Goal: Transaction & Acquisition: Book appointment/travel/reservation

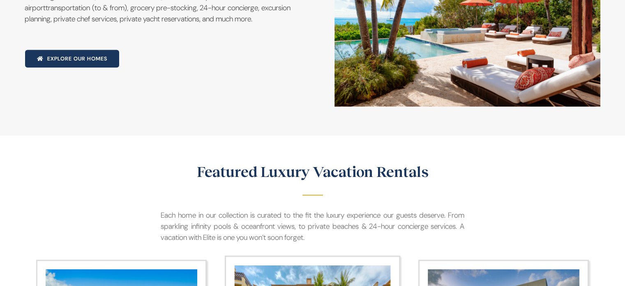
scroll to position [822, 0]
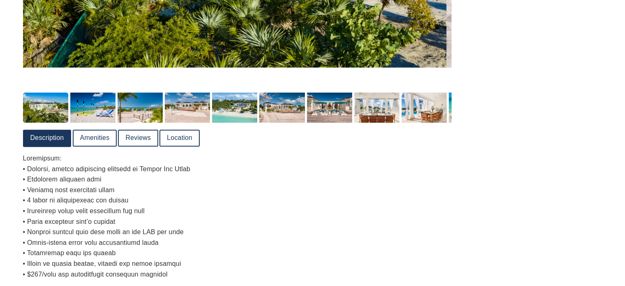
scroll to position [597, 0]
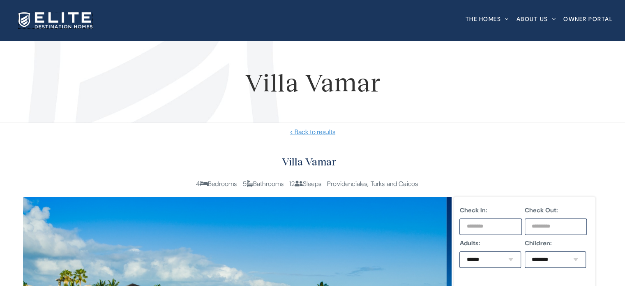
click at [85, 18] on img at bounding box center [56, 20] width 74 height 16
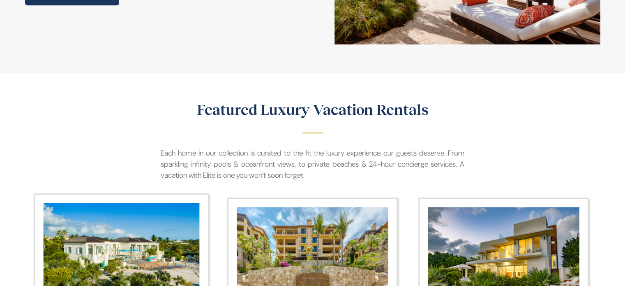
scroll to position [781, 0]
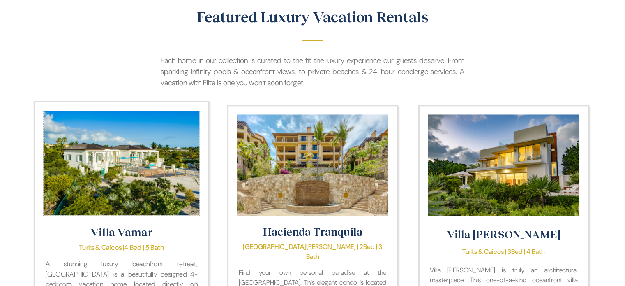
click at [142, 164] on img "Villa Vamar" at bounding box center [121, 162] width 156 height 104
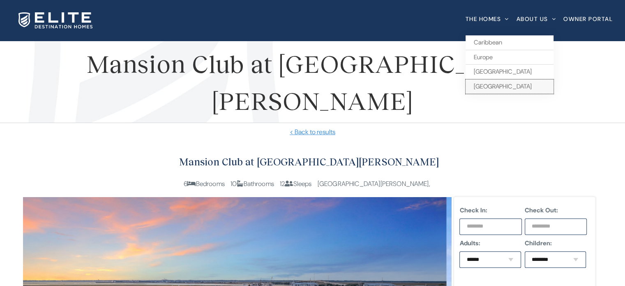
click at [485, 85] on span "[GEOGRAPHIC_DATA]" at bounding box center [503, 86] width 58 height 8
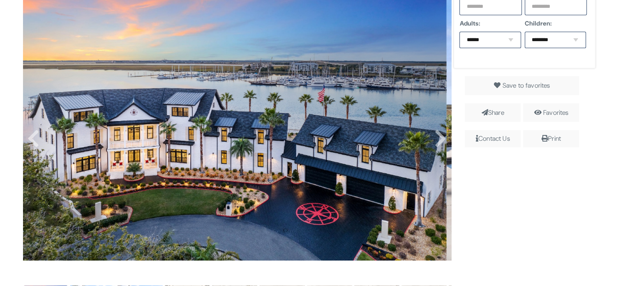
scroll to position [206, 0]
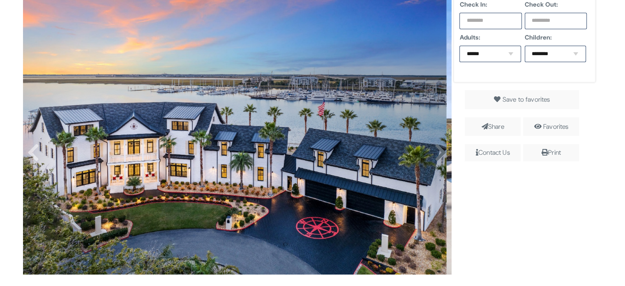
click at [434, 152] on icon at bounding box center [440, 153] width 12 height 20
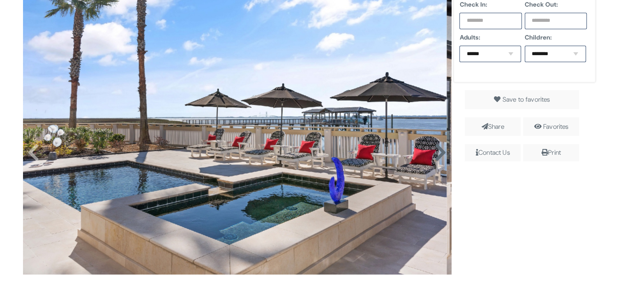
click at [434, 152] on icon at bounding box center [440, 153] width 12 height 20
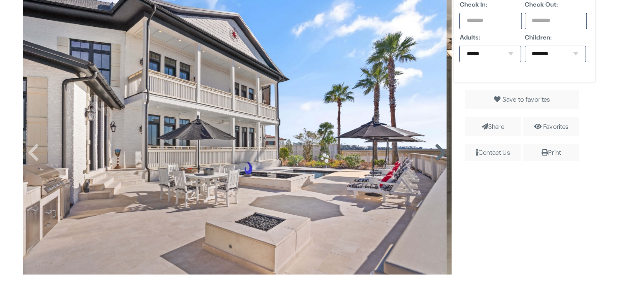
click at [434, 152] on icon at bounding box center [440, 153] width 12 height 20
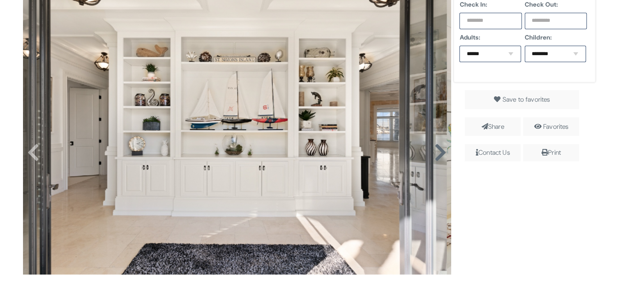
click at [434, 152] on icon at bounding box center [440, 153] width 12 height 20
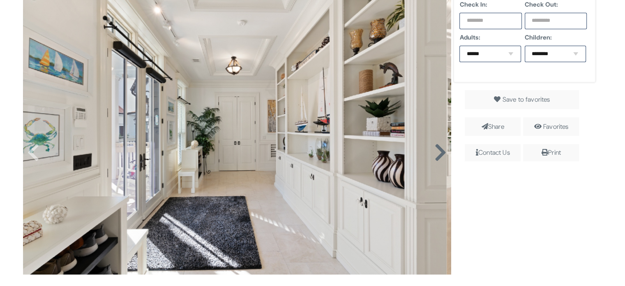
click at [434, 152] on icon at bounding box center [440, 153] width 12 height 20
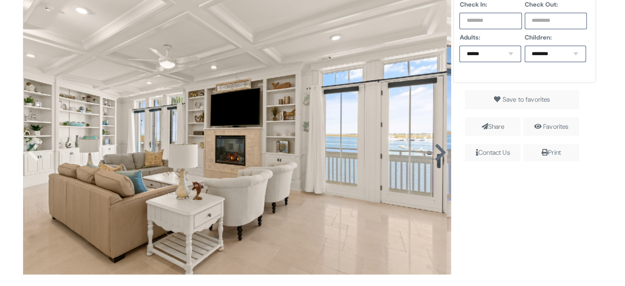
click at [434, 152] on icon at bounding box center [440, 153] width 12 height 20
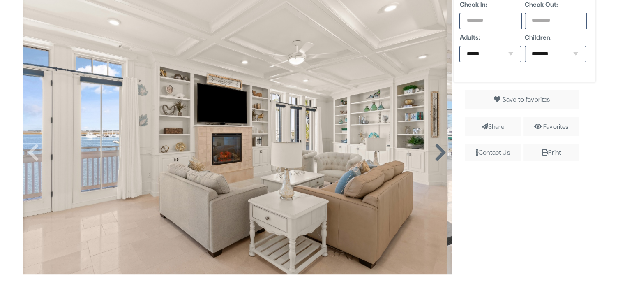
click at [434, 152] on icon at bounding box center [440, 153] width 12 height 20
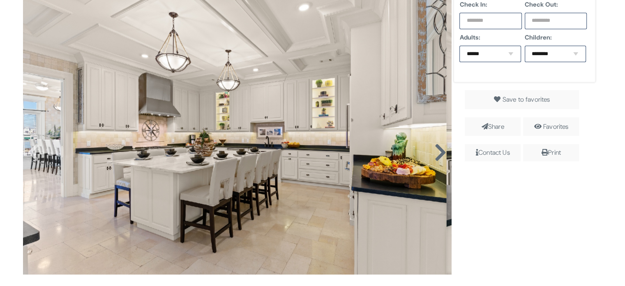
click at [434, 152] on icon at bounding box center [440, 153] width 12 height 20
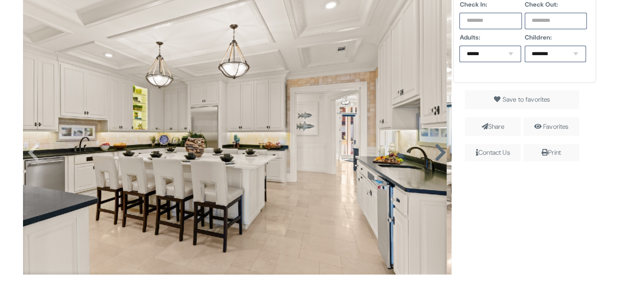
click at [434, 152] on icon at bounding box center [440, 153] width 12 height 20
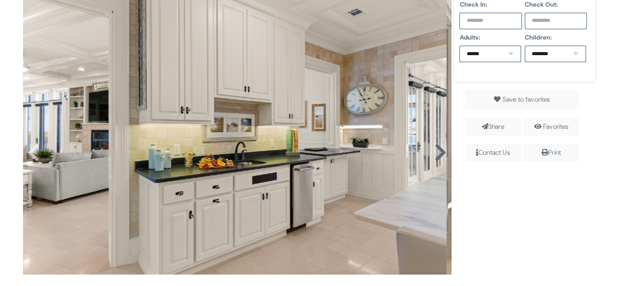
click at [434, 152] on icon at bounding box center [440, 153] width 12 height 20
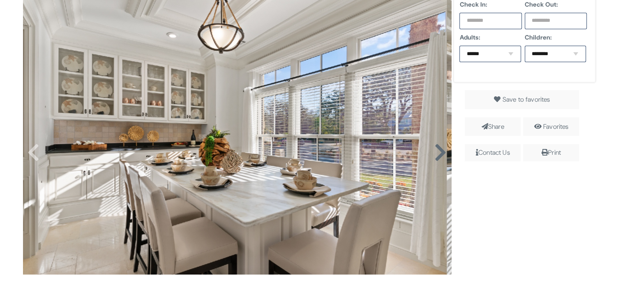
click at [434, 152] on icon at bounding box center [440, 153] width 12 height 20
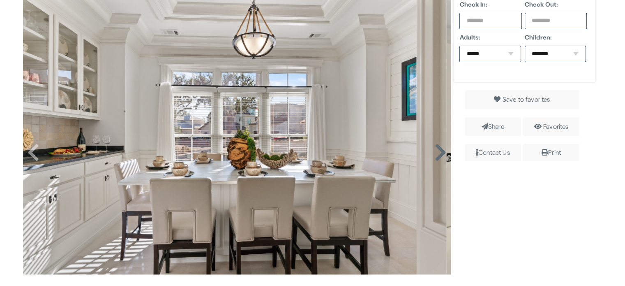
click at [434, 152] on icon at bounding box center [440, 153] width 12 height 20
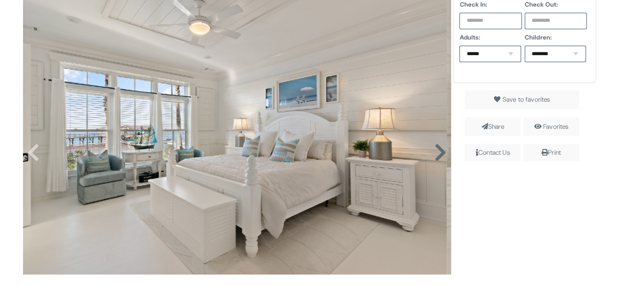
click at [434, 152] on icon at bounding box center [440, 153] width 12 height 20
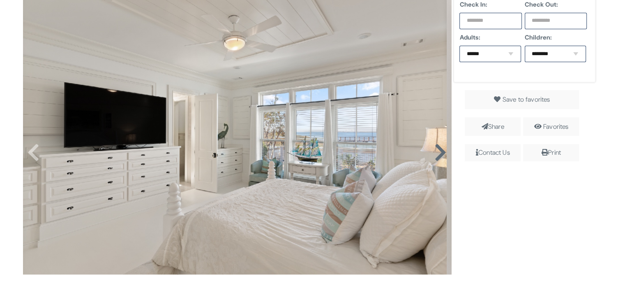
click at [434, 152] on icon at bounding box center [440, 153] width 12 height 20
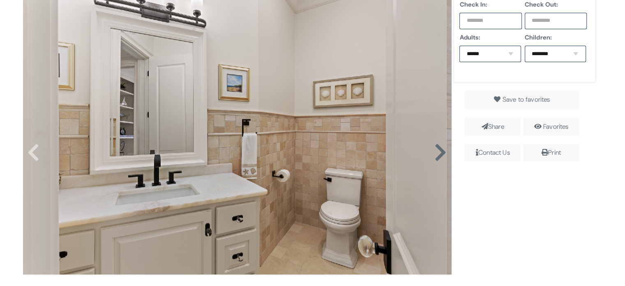
click at [434, 152] on icon at bounding box center [440, 153] width 12 height 20
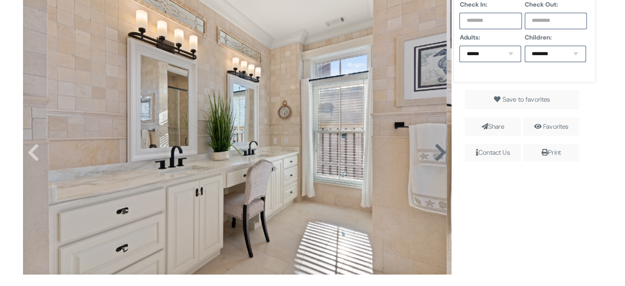
click at [434, 152] on icon at bounding box center [440, 153] width 12 height 20
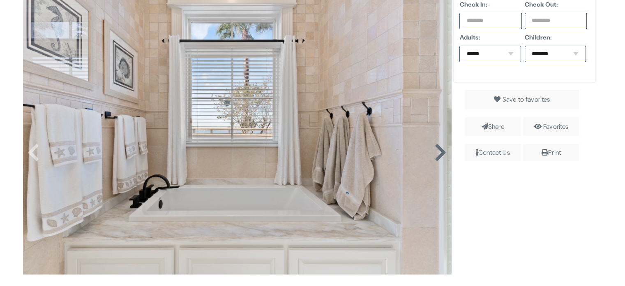
click at [434, 152] on icon at bounding box center [440, 153] width 12 height 20
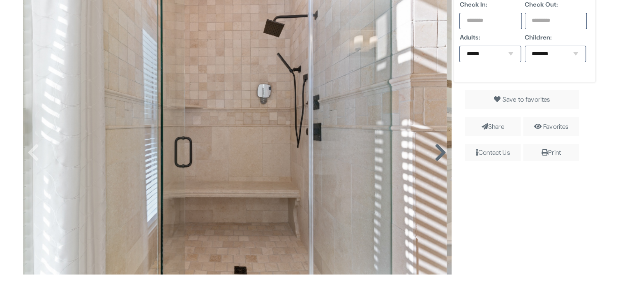
click at [434, 152] on icon at bounding box center [440, 153] width 12 height 20
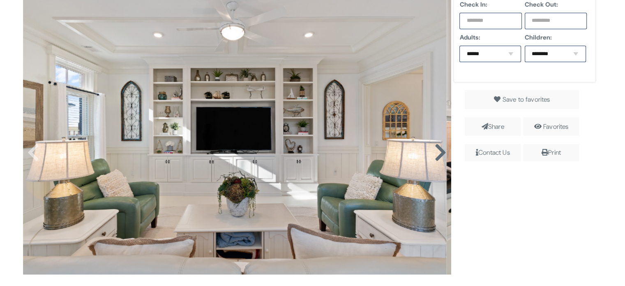
click at [434, 152] on icon at bounding box center [440, 153] width 12 height 20
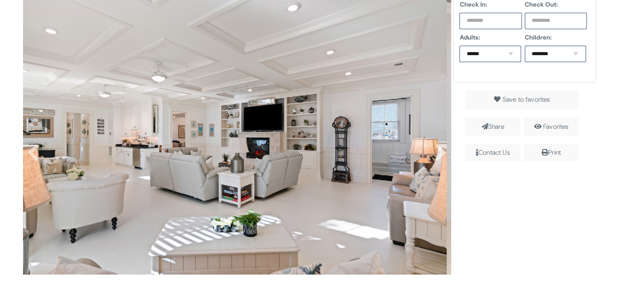
click at [467, 21] on input "text" at bounding box center [491, 21] width 62 height 16
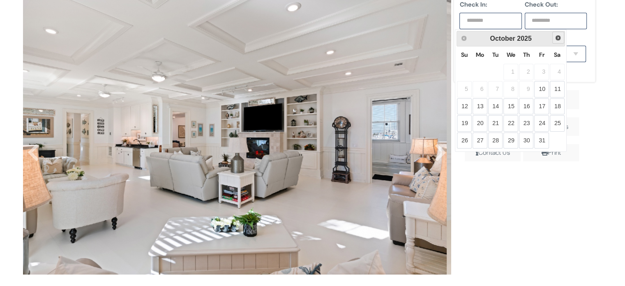
click at [557, 40] on span "Next" at bounding box center [558, 38] width 7 height 7
click at [544, 85] on link "13" at bounding box center [542, 89] width 15 height 16
type input "**********"
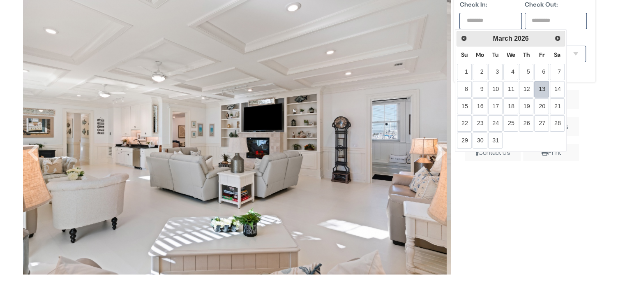
type input "**********"
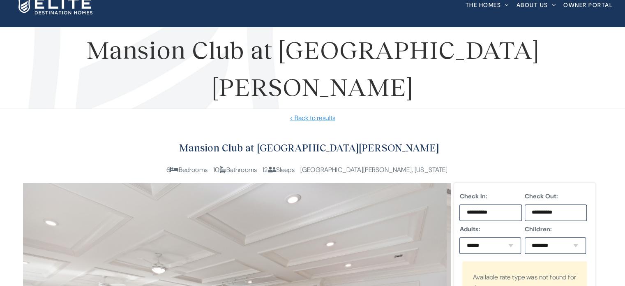
scroll to position [0, 0]
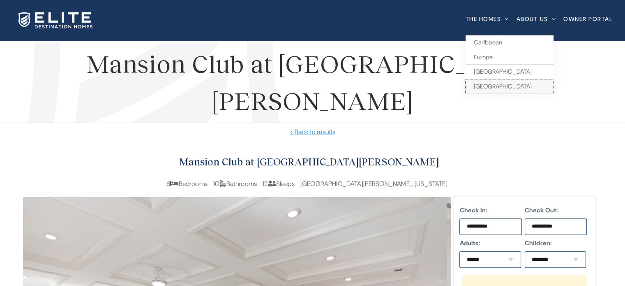
click at [474, 86] on span "[GEOGRAPHIC_DATA]" at bounding box center [503, 86] width 58 height 8
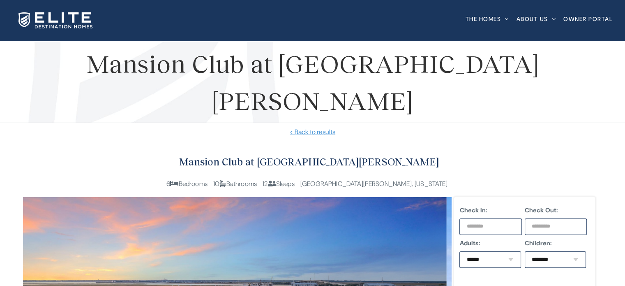
click at [96, 21] on div "Search for: * The Homes [GEOGRAPHIC_DATA] [GEOGRAPHIC_DATA] [GEOGRAPHIC_DATA] […" at bounding box center [312, 20] width 601 height 41
click at [81, 18] on img at bounding box center [56, 20] width 74 height 16
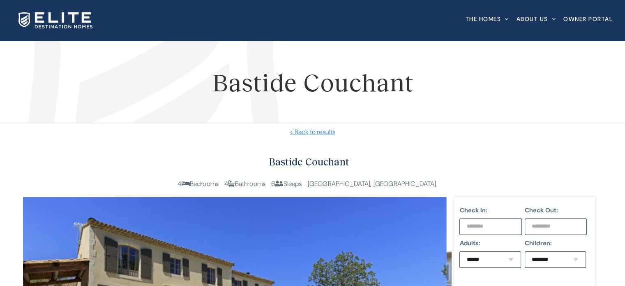
scroll to position [82, 0]
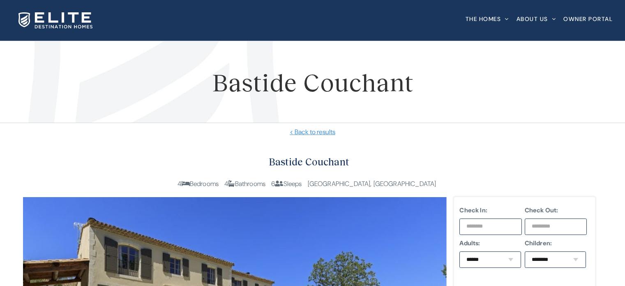
scroll to position [79, 0]
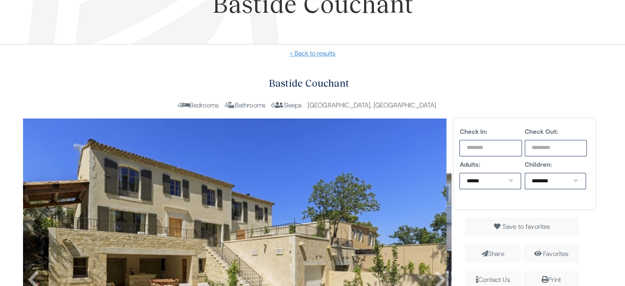
click at [484, 142] on input "text" at bounding box center [491, 148] width 62 height 16
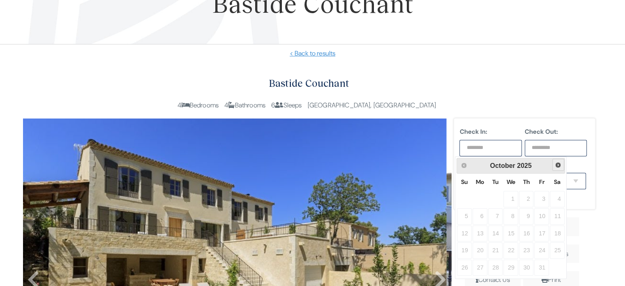
click at [558, 166] on span "Next" at bounding box center [558, 165] width 7 height 7
click at [532, 194] on table "Su Mo Tu We Th Fr Sa 1 2 3 4 5 6 7 8 9 10 11 12 13 14 15 16 17 18 19 20 21 22 2…" at bounding box center [511, 225] width 109 height 103
click at [530, 201] on table "Su Mo Tu We Th Fr Sa 1 2 3 4 5 6 7 8 9 10 11 12 13 14 15 16 17 18 19 20 21 22 2…" at bounding box center [511, 225] width 109 height 103
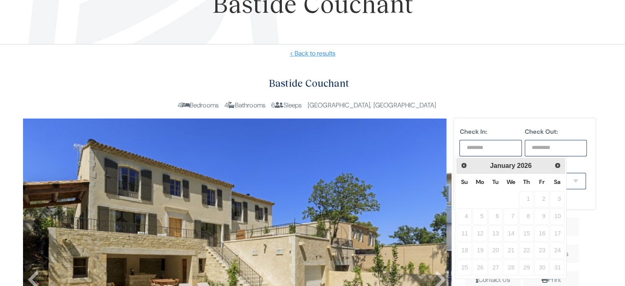
click at [495, 88] on h2 "Bastide Couchant" at bounding box center [309, 83] width 573 height 17
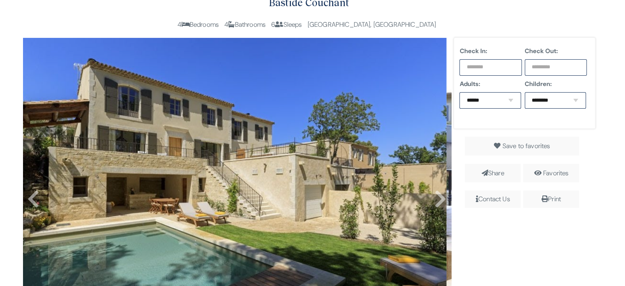
scroll to position [164, 0]
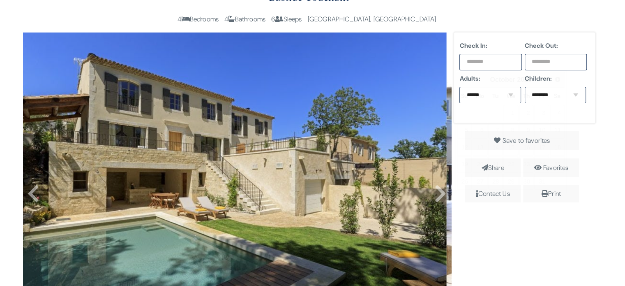
click at [469, 67] on input "text" at bounding box center [491, 62] width 62 height 16
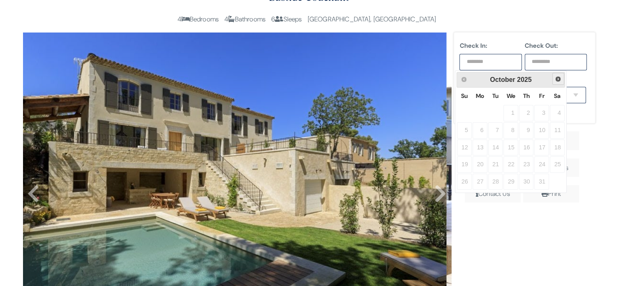
click at [560, 80] on span "Next" at bounding box center [558, 79] width 7 height 7
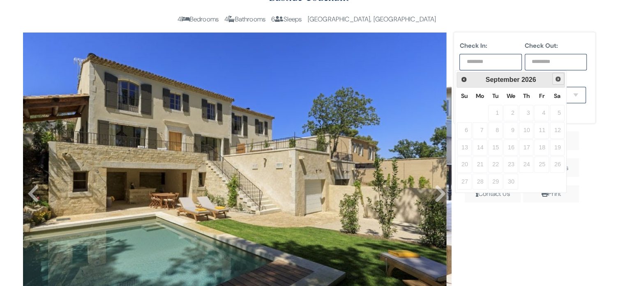
click at [560, 80] on span "Next" at bounding box center [558, 79] width 7 height 7
click at [529, 127] on link "12" at bounding box center [526, 130] width 15 height 16
type input "**********"
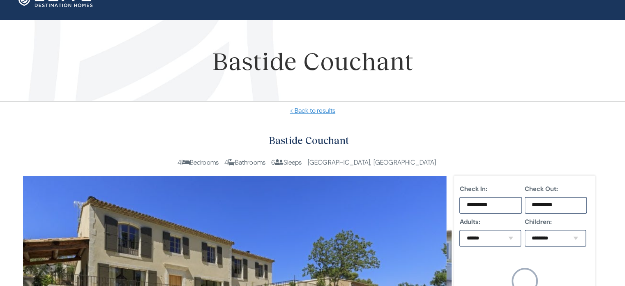
scroll to position [0, 0]
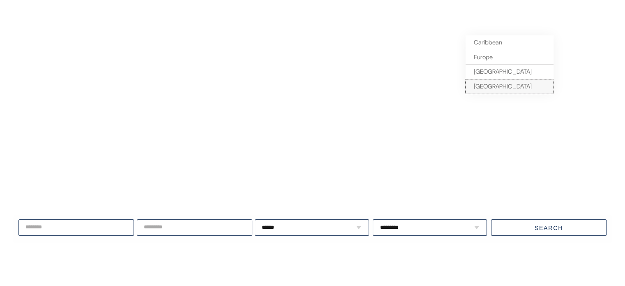
click at [487, 86] on span "[GEOGRAPHIC_DATA]" at bounding box center [503, 86] width 58 height 8
click at [478, 39] on span "Caribbean" at bounding box center [488, 42] width 28 height 8
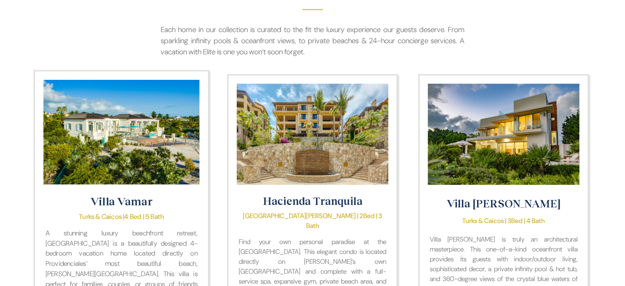
scroll to position [863, 0]
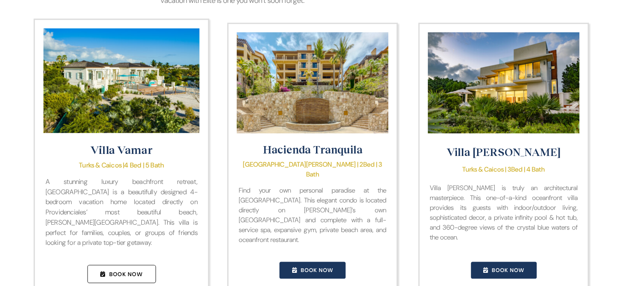
click at [130, 270] on span "Book Now" at bounding box center [125, 273] width 33 height 7
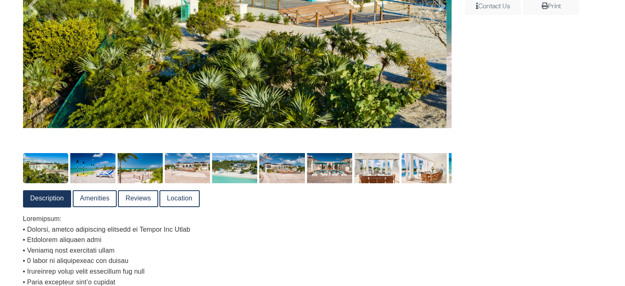
scroll to position [329, 0]
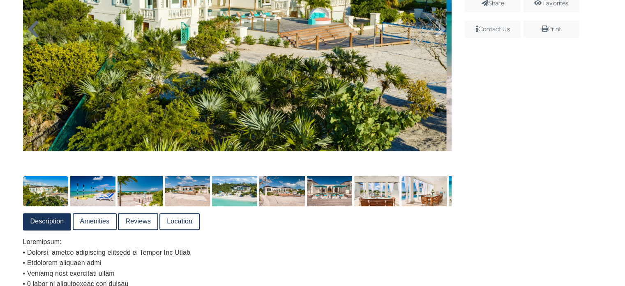
click at [33, 33] on icon at bounding box center [33, 29] width 12 height 20
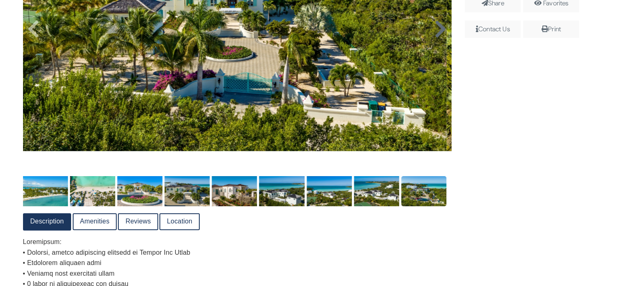
click at [439, 30] on icon at bounding box center [440, 29] width 12 height 20
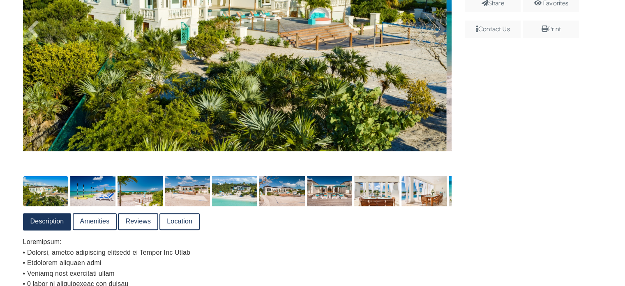
click at [439, 30] on icon at bounding box center [440, 29] width 12 height 20
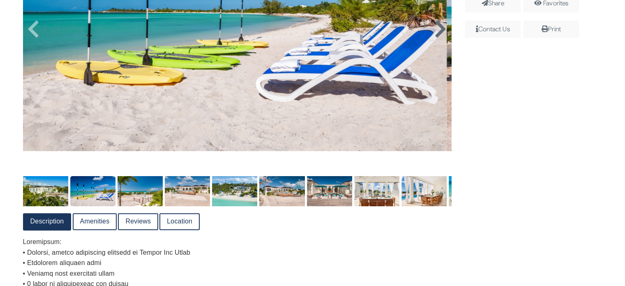
click at [439, 30] on icon at bounding box center [440, 29] width 12 height 20
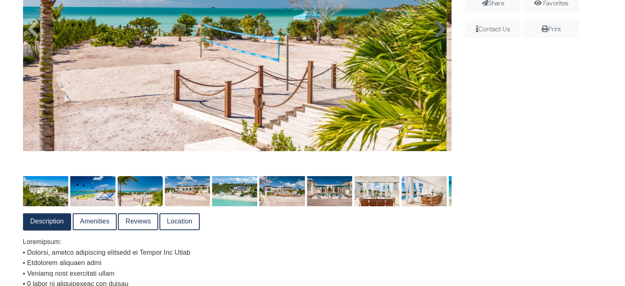
click at [439, 30] on icon at bounding box center [440, 29] width 12 height 20
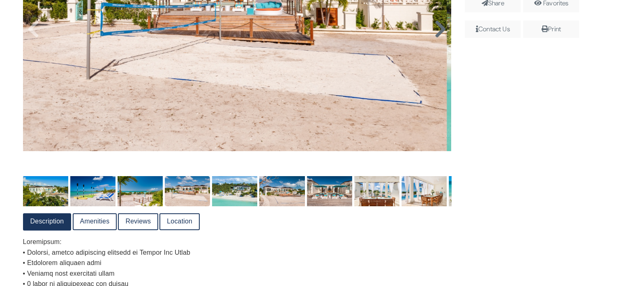
click at [439, 30] on icon at bounding box center [440, 29] width 12 height 20
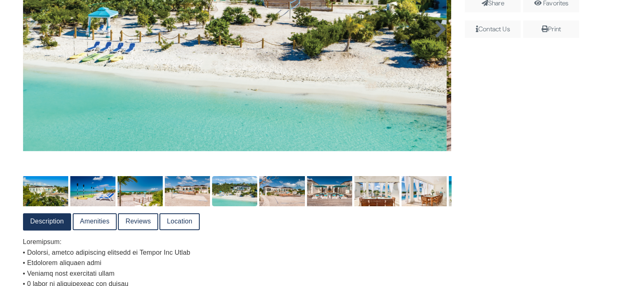
click at [439, 30] on icon at bounding box center [440, 29] width 12 height 20
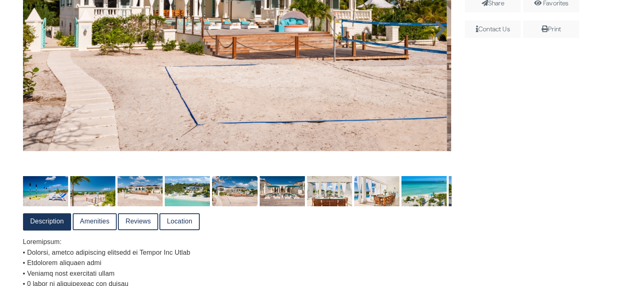
click at [439, 30] on icon at bounding box center [440, 29] width 12 height 20
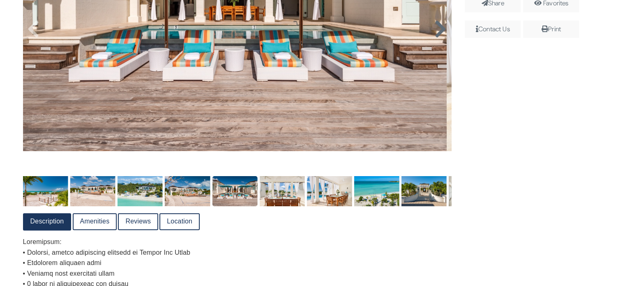
click at [439, 30] on icon at bounding box center [440, 29] width 12 height 20
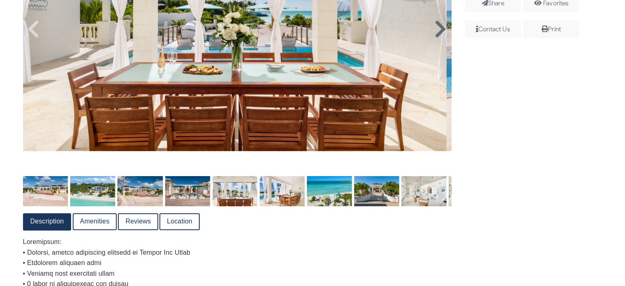
click at [439, 30] on icon at bounding box center [440, 29] width 12 height 20
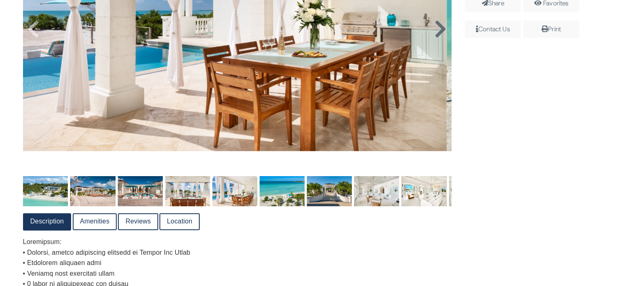
click at [439, 30] on icon at bounding box center [440, 29] width 12 height 20
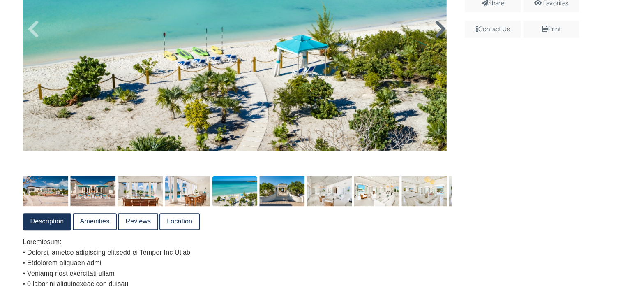
click at [439, 30] on icon at bounding box center [440, 29] width 12 height 20
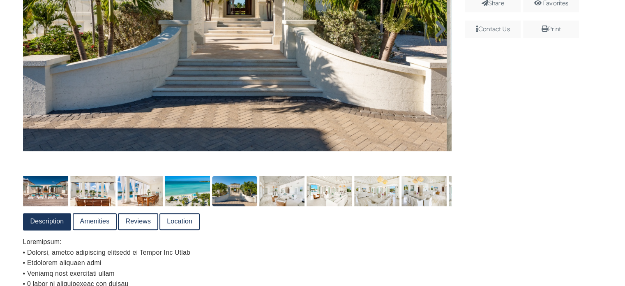
click at [439, 30] on icon at bounding box center [440, 29] width 12 height 20
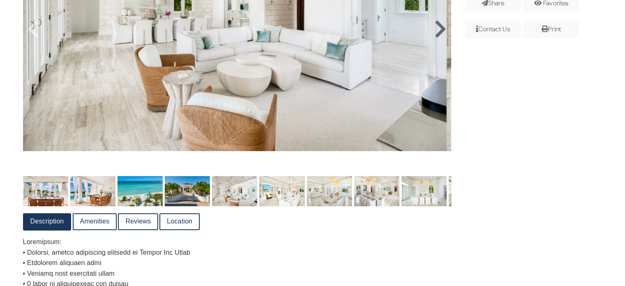
click at [439, 30] on icon at bounding box center [440, 29] width 12 height 20
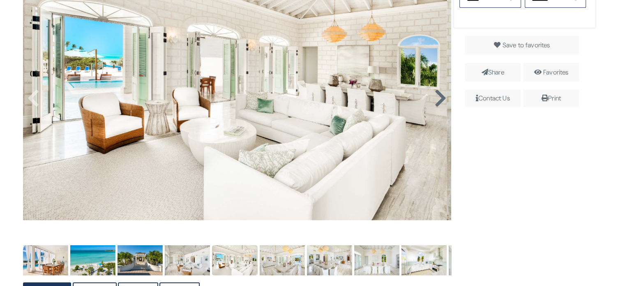
scroll to position [206, 0]
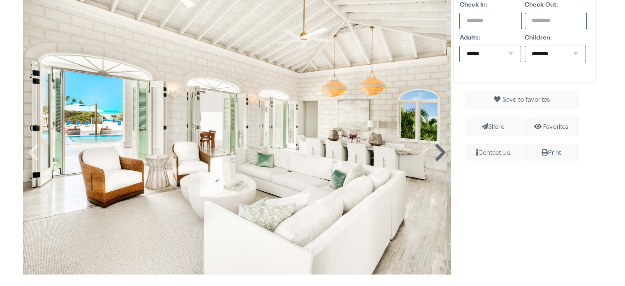
click at [435, 153] on icon at bounding box center [440, 153] width 12 height 20
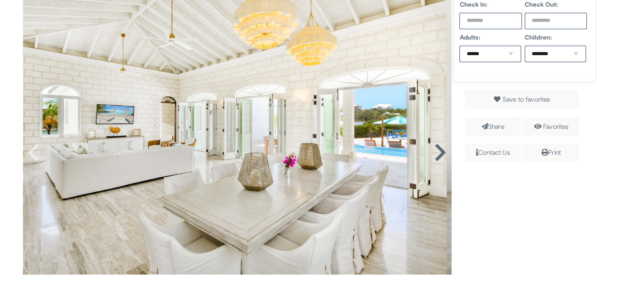
click at [435, 153] on icon at bounding box center [440, 153] width 12 height 20
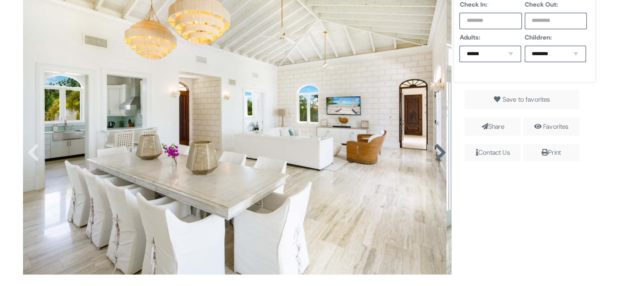
click at [435, 153] on icon at bounding box center [440, 153] width 12 height 20
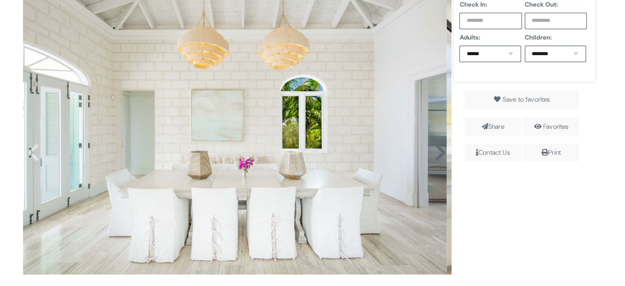
click at [435, 153] on icon at bounding box center [440, 153] width 12 height 20
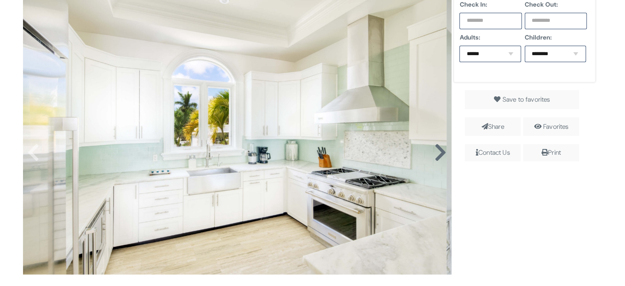
click at [435, 153] on icon at bounding box center [440, 153] width 12 height 20
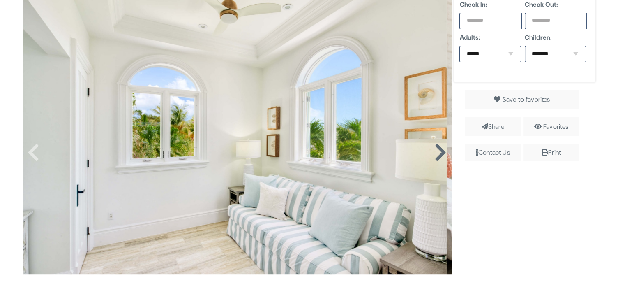
click at [435, 153] on icon at bounding box center [440, 153] width 12 height 20
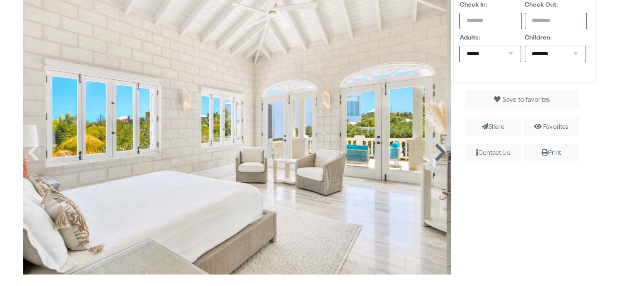
click at [435, 153] on icon at bounding box center [440, 153] width 12 height 20
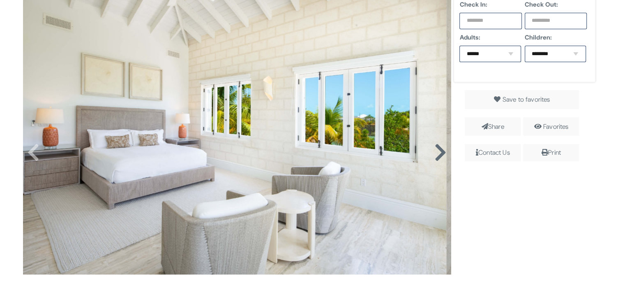
click at [435, 153] on icon at bounding box center [440, 153] width 12 height 20
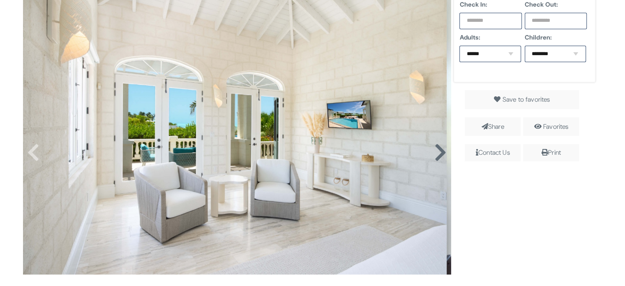
click at [435, 153] on icon at bounding box center [440, 153] width 12 height 20
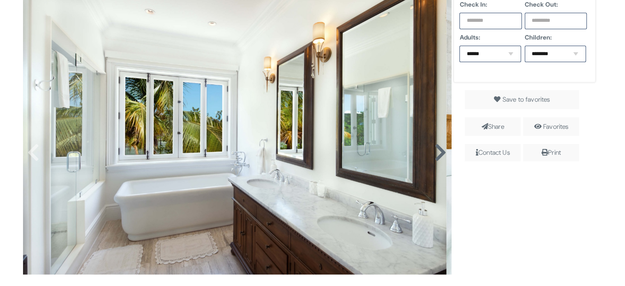
click at [435, 153] on icon at bounding box center [440, 153] width 12 height 20
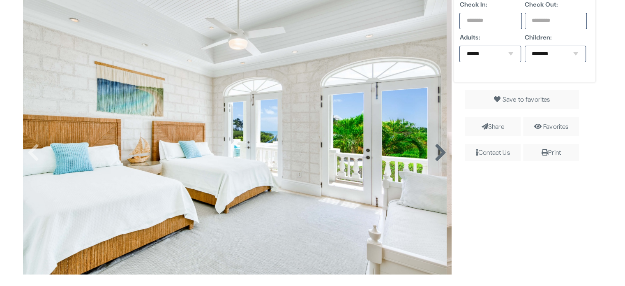
click at [435, 153] on icon at bounding box center [440, 153] width 12 height 20
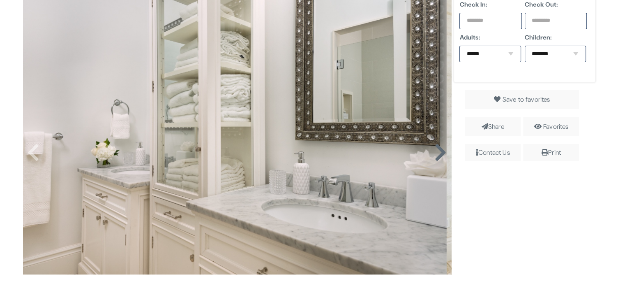
click at [435, 153] on icon at bounding box center [440, 153] width 12 height 20
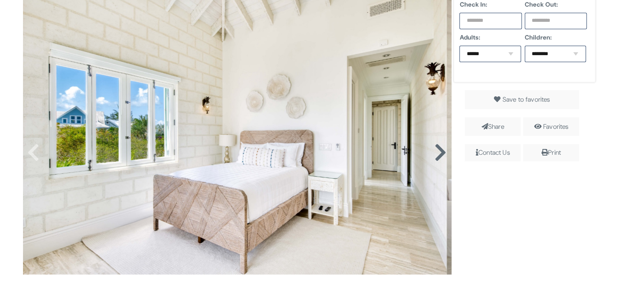
click at [435, 153] on icon at bounding box center [440, 153] width 12 height 20
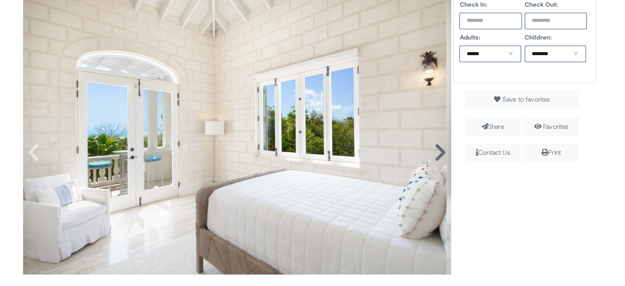
click at [435, 153] on icon at bounding box center [440, 153] width 12 height 20
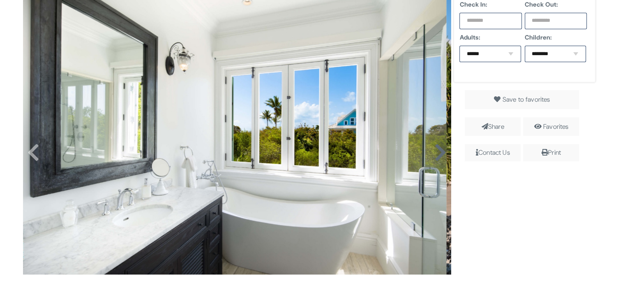
click at [435, 153] on icon at bounding box center [440, 153] width 12 height 20
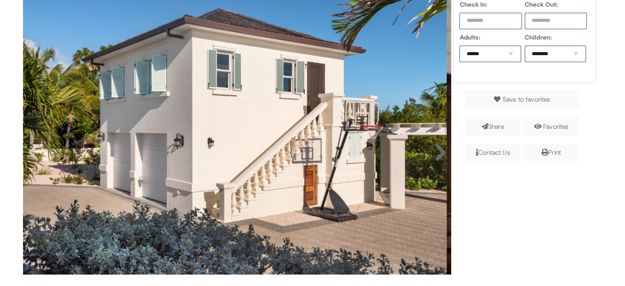
click at [435, 153] on icon at bounding box center [440, 153] width 12 height 20
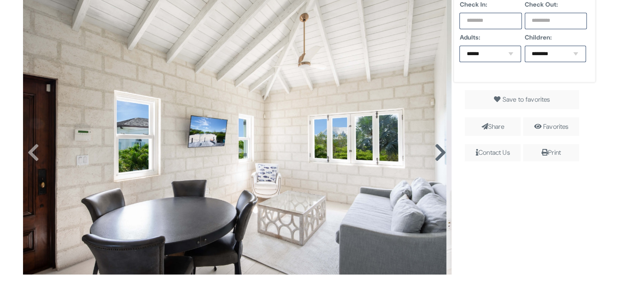
click at [435, 153] on icon at bounding box center [440, 153] width 12 height 20
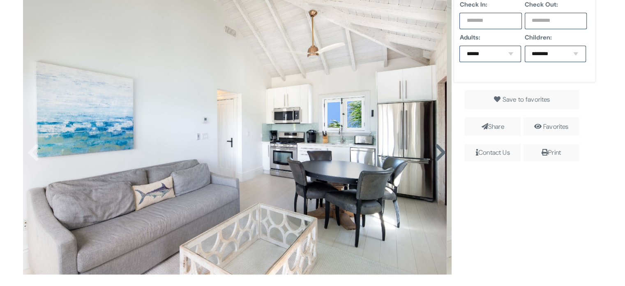
click at [435, 153] on icon at bounding box center [440, 153] width 12 height 20
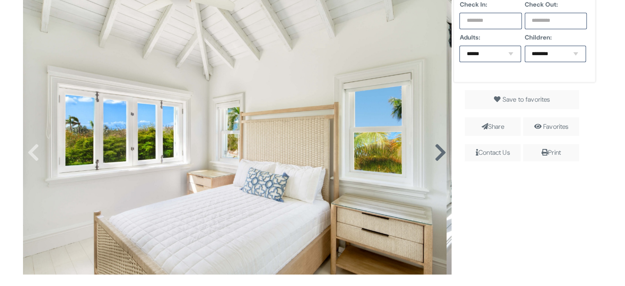
click at [435, 153] on icon at bounding box center [440, 153] width 12 height 20
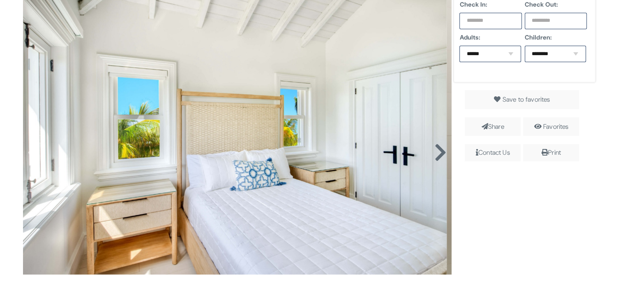
click at [435, 153] on icon at bounding box center [440, 153] width 12 height 20
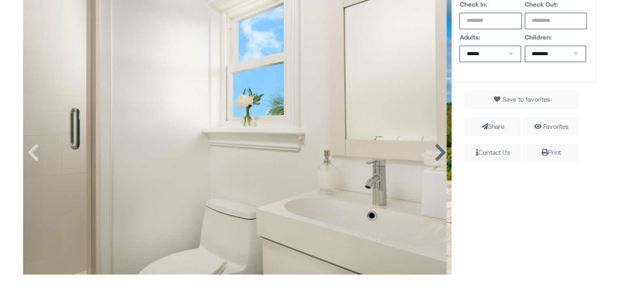
click at [435, 153] on icon at bounding box center [440, 153] width 12 height 20
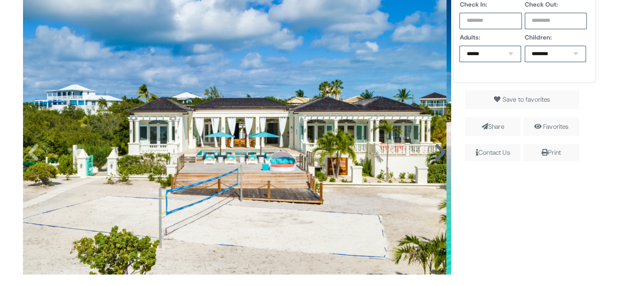
click at [435, 153] on icon at bounding box center [440, 153] width 12 height 20
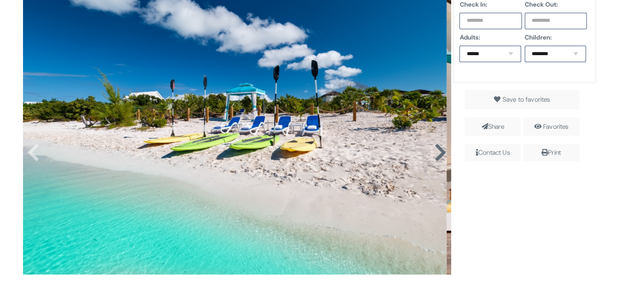
click at [435, 153] on icon at bounding box center [440, 153] width 12 height 20
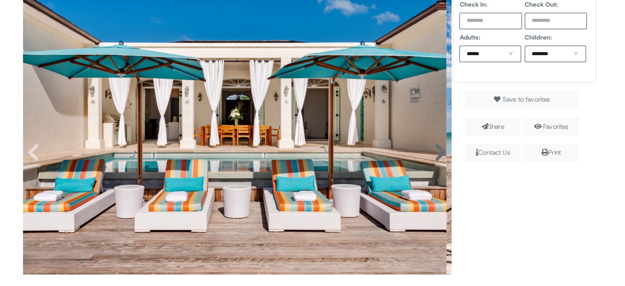
click at [435, 153] on icon at bounding box center [440, 153] width 12 height 20
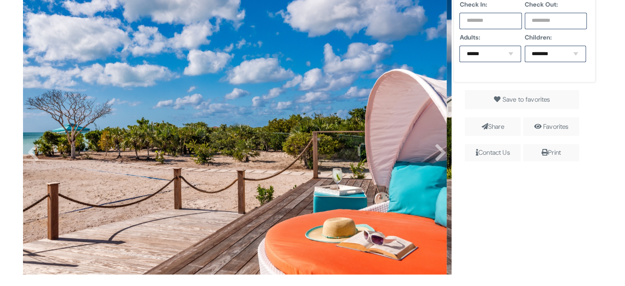
click at [473, 153] on span "Contact Us" at bounding box center [493, 152] width 56 height 17
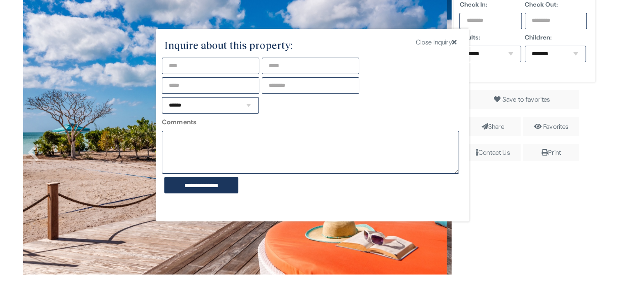
click at [452, 41] on icon at bounding box center [454, 42] width 5 height 7
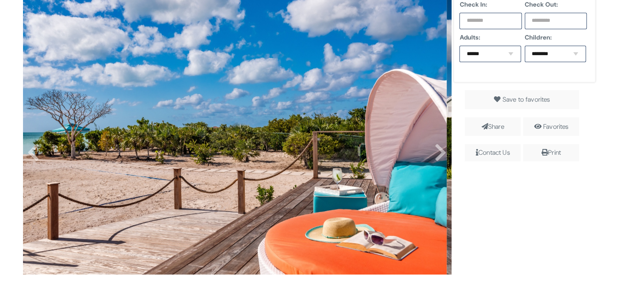
click at [484, 153] on span "Contact Us" at bounding box center [493, 152] width 56 height 17
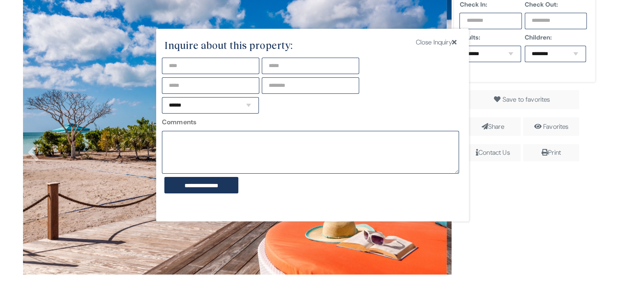
click at [242, 108] on select "****** * * * * * * * ** ** ** ** ** ** ** ** ** ** ** ** ** ** ** ** ** ** ** **" at bounding box center [210, 105] width 97 height 16
select select "*"
click at [162, 97] on select "****** * * * * * * * ** ** ** ** ** ** ** ** ** ** ** ** ** ** ** ** ** ** ** **" at bounding box center [210, 105] width 97 height 16
click at [325, 108] on div at bounding box center [311, 107] width 100 height 20
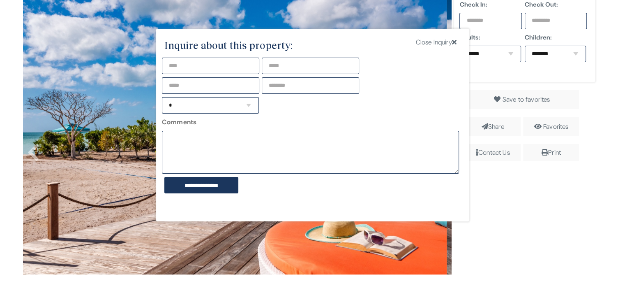
click at [452, 41] on icon at bounding box center [454, 42] width 5 height 7
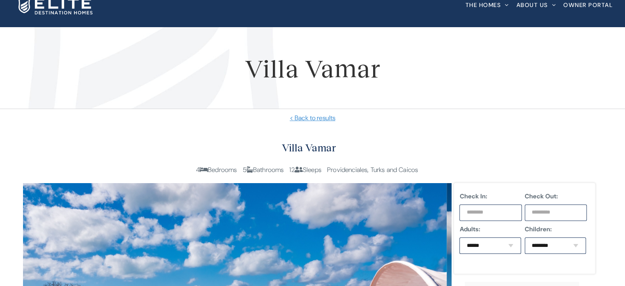
scroll to position [0, 0]
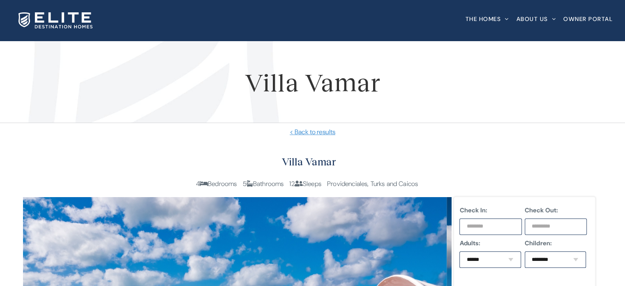
click at [322, 162] on h2 "Villa Vamar" at bounding box center [309, 161] width 573 height 17
click at [368, 159] on h2 "Villa Vamar" at bounding box center [309, 161] width 573 height 17
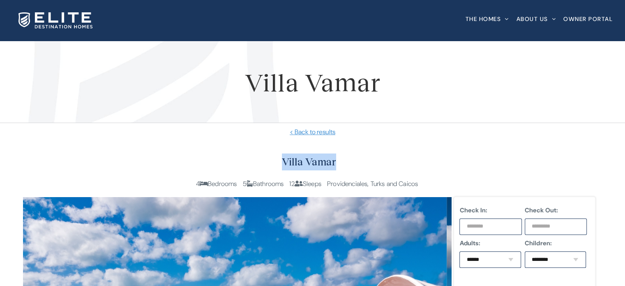
click at [363, 166] on h2 "Villa Vamar" at bounding box center [309, 161] width 573 height 17
click at [362, 169] on h2 "Villa Vamar" at bounding box center [309, 161] width 573 height 17
click at [344, 171] on div "Villa Vamar 4 Bedrooms 5 Bathrooms 12 Sleeps Providenciales, Turks and Caicos" at bounding box center [308, 175] width 575 height 44
click at [72, 16] on img at bounding box center [56, 20] width 74 height 16
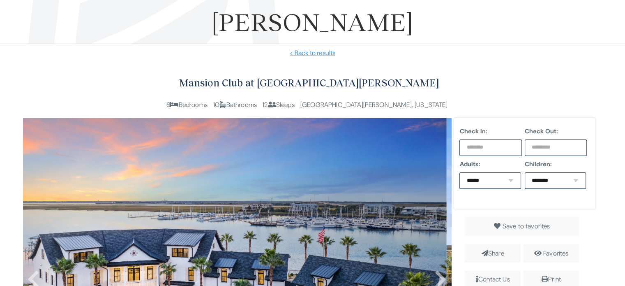
scroll to position [206, 0]
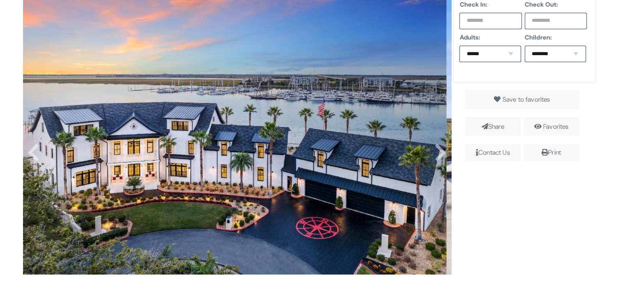
drag, startPoint x: 424, startPoint y: 202, endPoint x: 206, endPoint y: 194, distance: 217.7
click at [313, 206] on img at bounding box center [235, 132] width 424 height 283
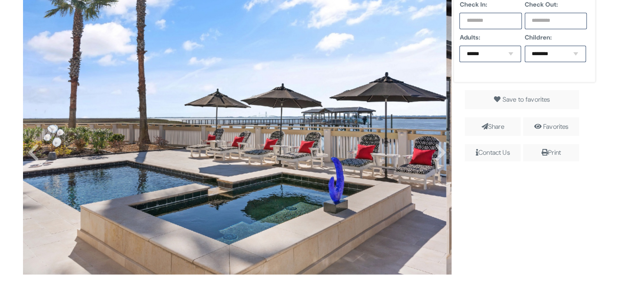
drag, startPoint x: 321, startPoint y: 180, endPoint x: 113, endPoint y: 166, distance: 208.1
click at [283, 184] on img at bounding box center [235, 132] width 424 height 283
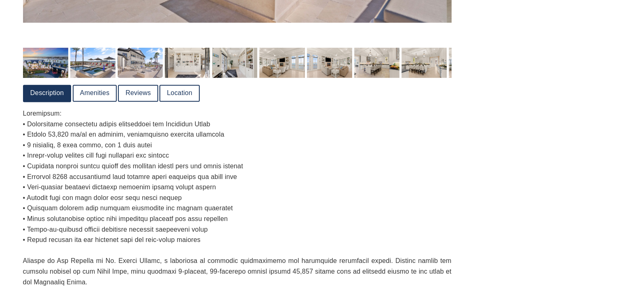
scroll to position [493, 0]
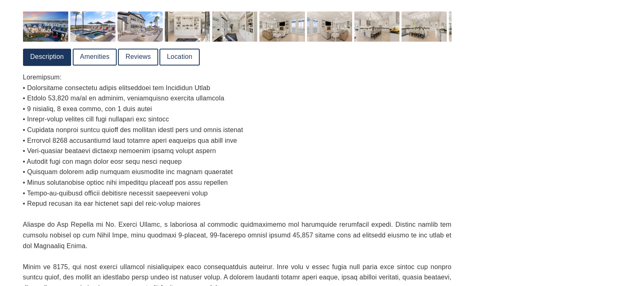
click at [88, 57] on link "Amenities" at bounding box center [95, 56] width 43 height 15
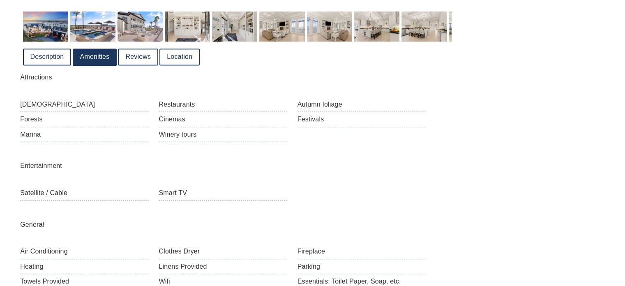
click at [141, 59] on link "Reviews" at bounding box center [138, 56] width 39 height 15
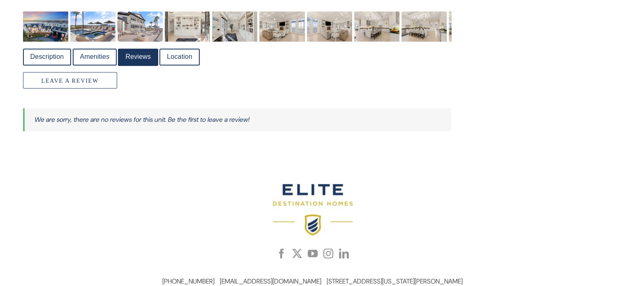
click at [181, 55] on link "Location" at bounding box center [179, 56] width 39 height 15
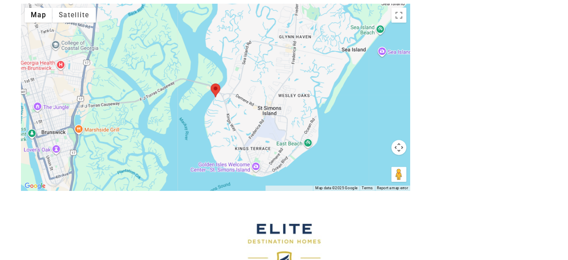
scroll to position [576, 0]
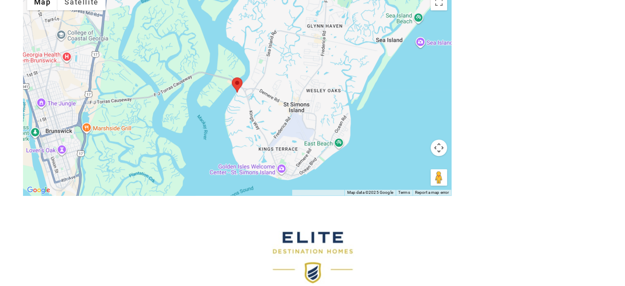
click at [234, 98] on div at bounding box center [237, 93] width 429 height 206
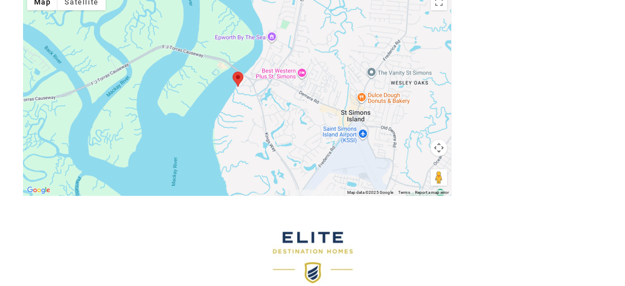
click at [235, 96] on div at bounding box center [237, 93] width 429 height 206
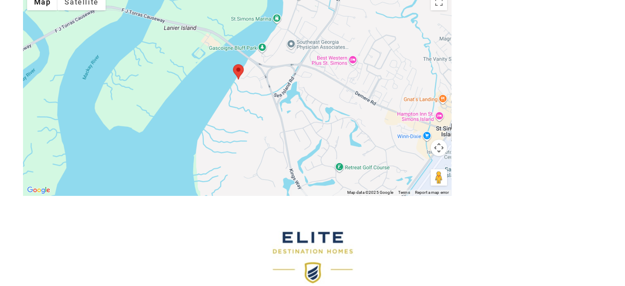
click at [235, 96] on div at bounding box center [237, 93] width 429 height 206
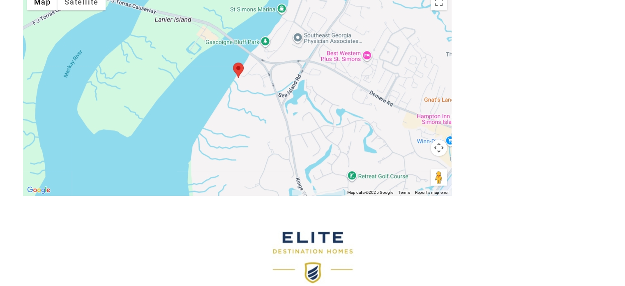
click at [235, 96] on div at bounding box center [237, 93] width 429 height 206
click at [246, 78] on div at bounding box center [237, 93] width 429 height 206
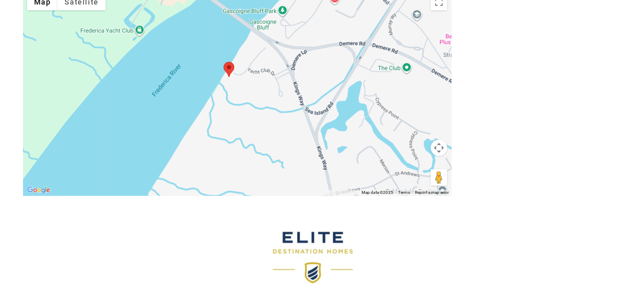
click at [225, 82] on div at bounding box center [237, 93] width 429 height 206
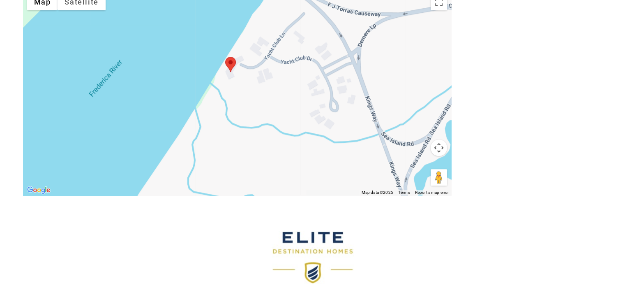
click at [225, 82] on div at bounding box center [237, 93] width 429 height 206
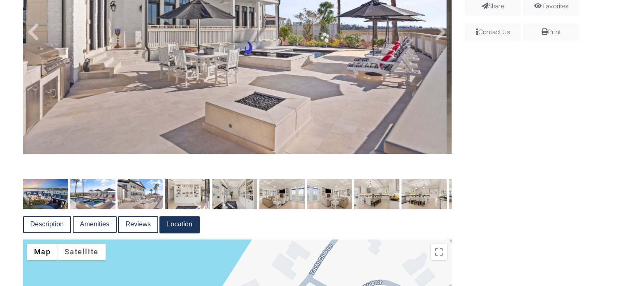
scroll to position [411, 0]
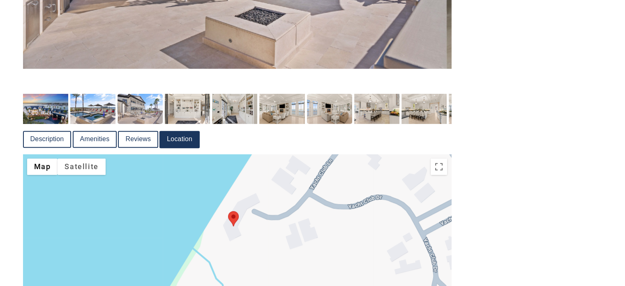
click at [323, 108] on img at bounding box center [329, 109] width 45 height 30
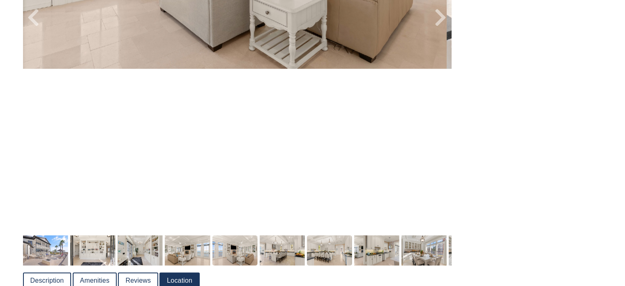
click at [324, 243] on img at bounding box center [329, 250] width 45 height 30
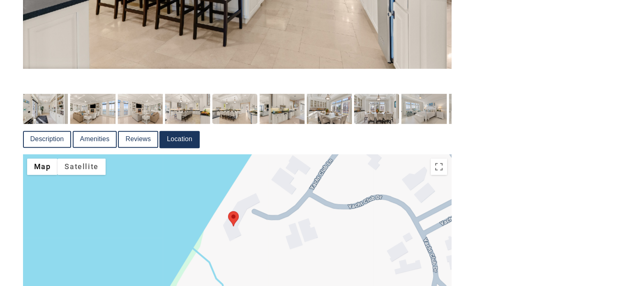
click at [367, 115] on img at bounding box center [376, 109] width 45 height 30
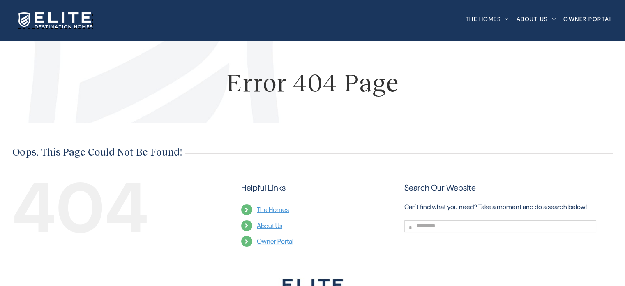
click at [65, 23] on img at bounding box center [56, 20] width 74 height 16
